Goal: Transaction & Acquisition: Download file/media

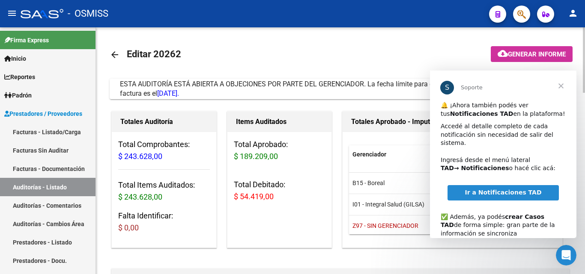
click at [437, 63] on mat-toolbar-row "arrow_back Editar 20262" at bounding box center [290, 54] width 360 height 27
click at [398, 64] on mat-toolbar-row "arrow_back Editar 20262" at bounding box center [290, 54] width 360 height 27
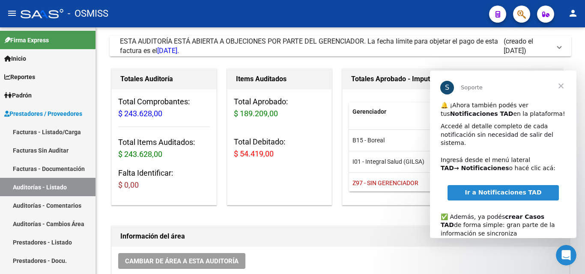
click at [565, 86] on span "Cerrar" at bounding box center [560, 86] width 31 height 31
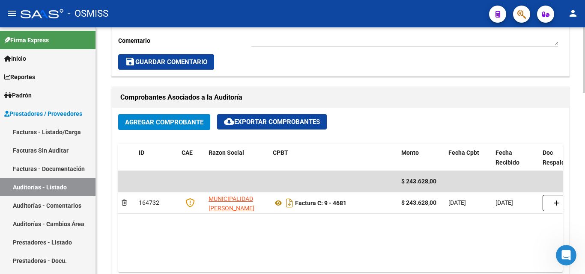
scroll to position [385, 0]
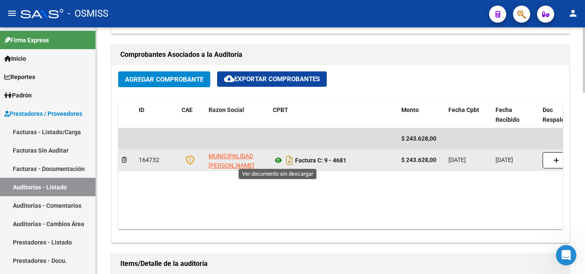
click at [278, 160] on icon at bounding box center [278, 160] width 11 height 10
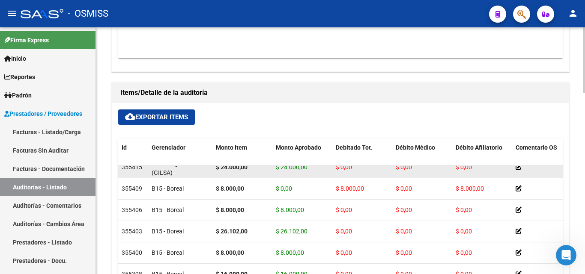
scroll to position [187, 0]
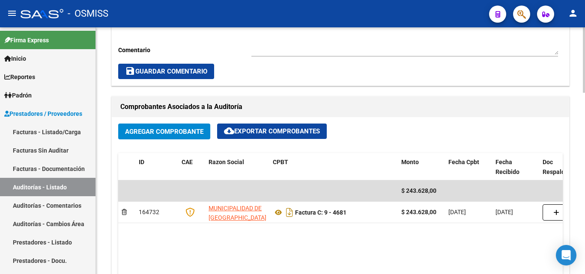
scroll to position [342, 0]
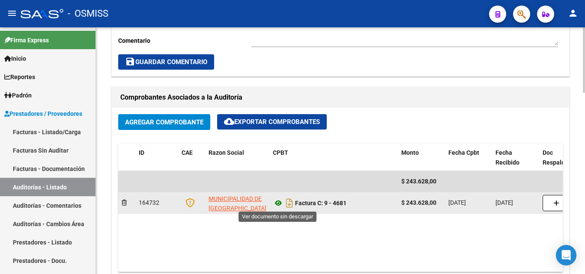
click at [277, 204] on icon at bounding box center [278, 203] width 11 height 10
click at [279, 204] on icon at bounding box center [278, 203] width 11 height 10
